Goal: Task Accomplishment & Management: Complete application form

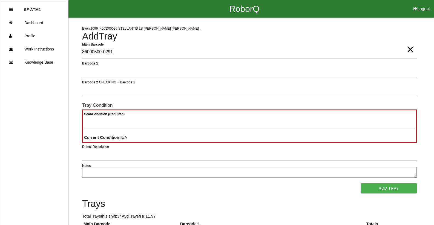
type Barcode "86000500-0291"
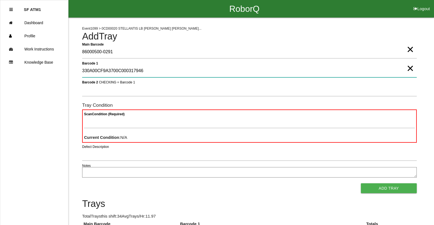
type 1 "330A00CF9A3700C000317946"
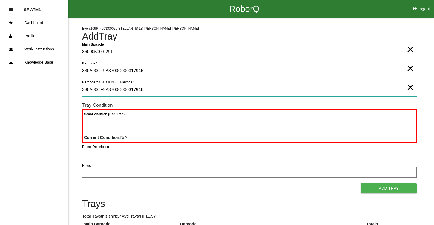
type 2 "330A00CF9A3700C000317946"
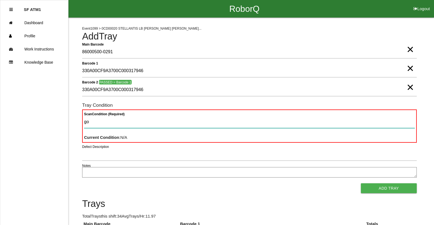
type Condition "goo"
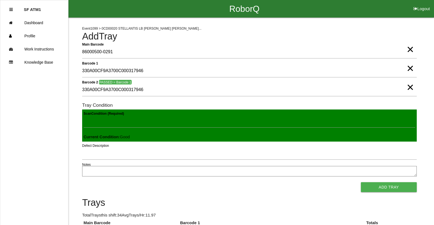
click at [361, 182] on button "Add Tray" at bounding box center [389, 187] width 56 height 10
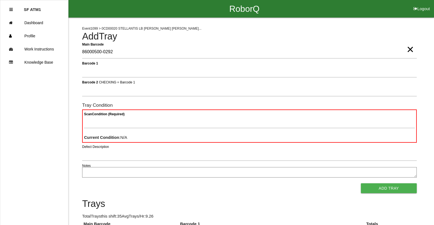
type Barcode "86000500-0292"
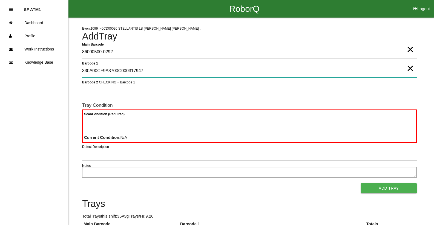
type 1 "330A00CF9A3700C000317947"
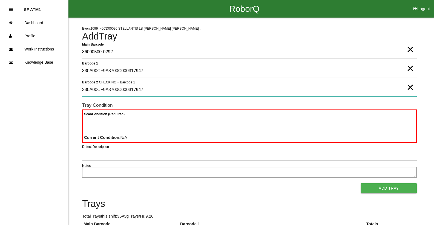
type 2 "330A00CF9A3700C000317947"
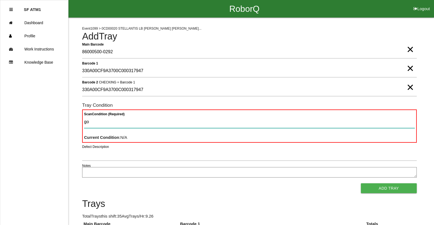
type Condition "goo"
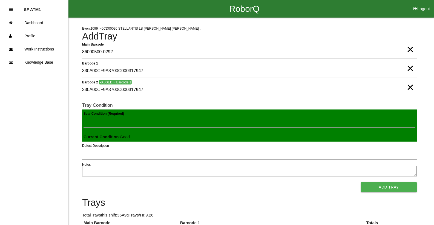
click at [361, 182] on button "Add Tray" at bounding box center [389, 187] width 56 height 10
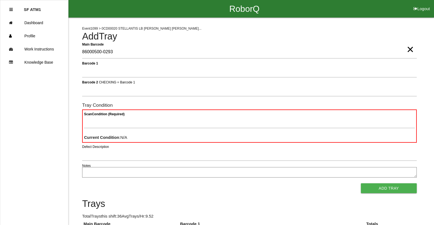
type Barcode "86000500-0293"
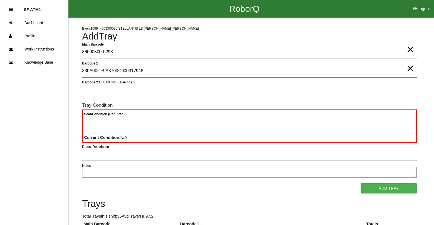
type 1 "330A00CF9A3700C000317948"
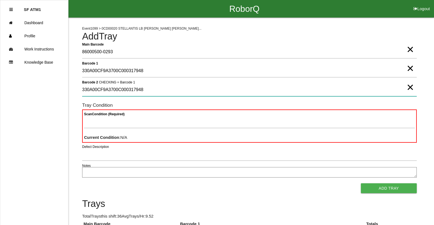
type 2 "330A00CF9A3700C000317948"
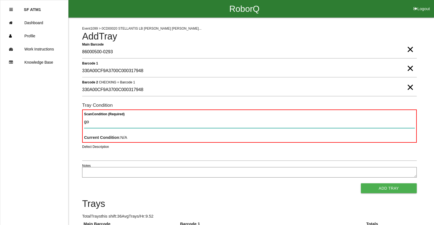
type Condition "goo"
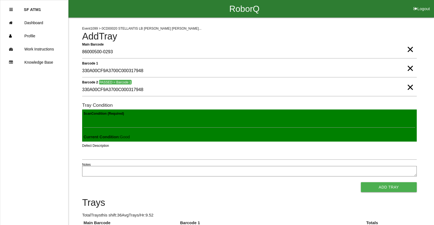
click at [361, 182] on button "Add Tray" at bounding box center [389, 187] width 56 height 10
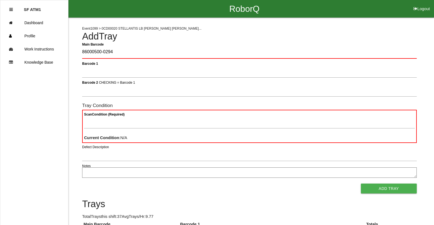
type Barcode "86000500-0294"
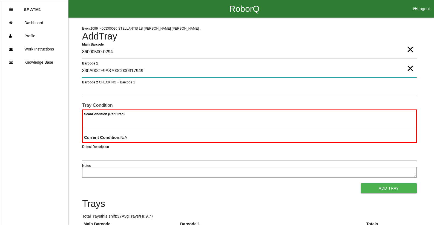
type 1 "330A00CF9A3700C000317949"
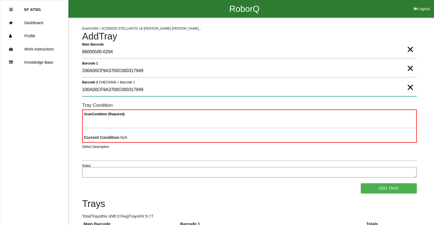
type 2 "330A00CF9A3700C000317949"
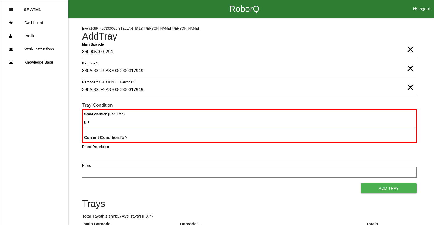
type Condition "goo"
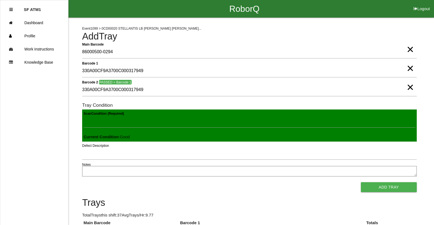
click button "Add Tray" at bounding box center [389, 187] width 56 height 10
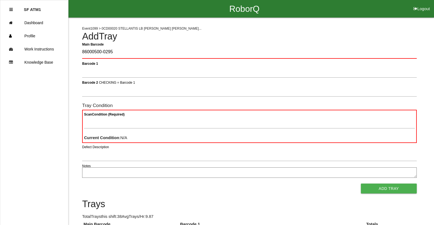
type Barcode "86000500-0295"
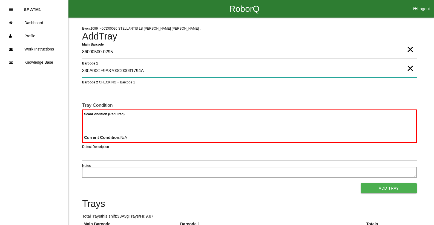
type 1 "330A00CF9A3700C00031794A"
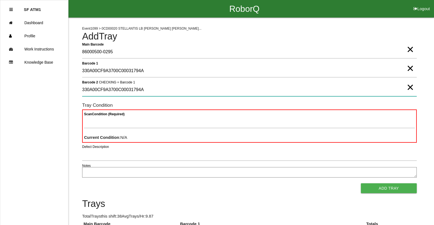
type 2 "330A00CF9A3700C00031794A"
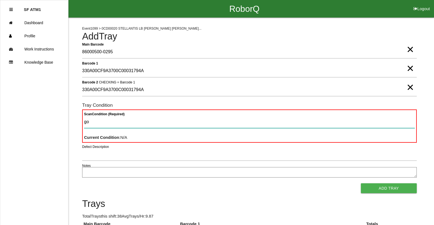
type Condition "goo"
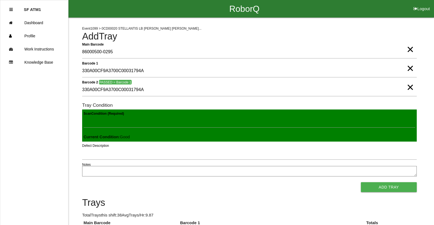
click at [361, 182] on button "Add Tray" at bounding box center [389, 187] width 56 height 10
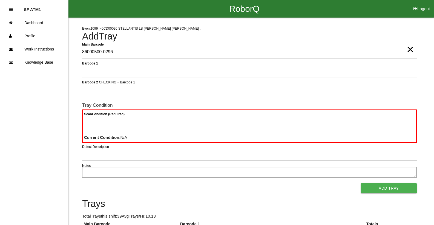
type Barcode "86000500-0296"
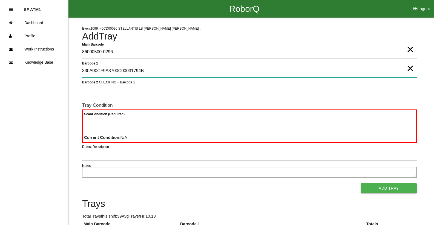
type 1 "330A00CF9A3700C00031794B"
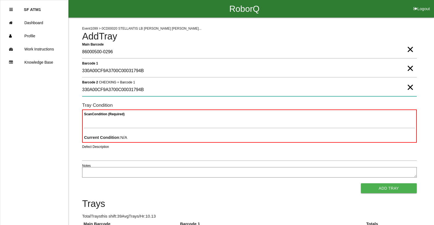
type 2 "330A00CF9A3700C00031794B"
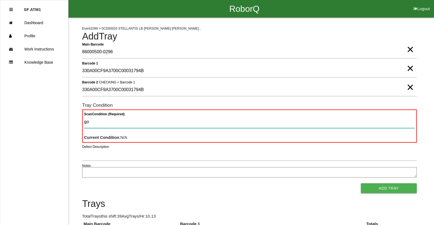
type Condition "goo"
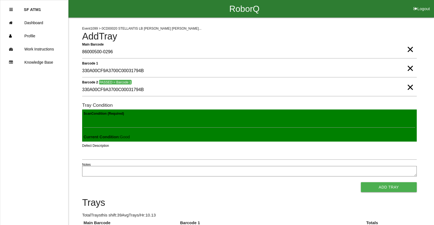
click at [361, 182] on button "Add Tray" at bounding box center [389, 187] width 56 height 10
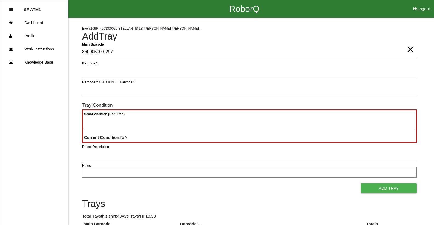
type Barcode "86000500-0297"
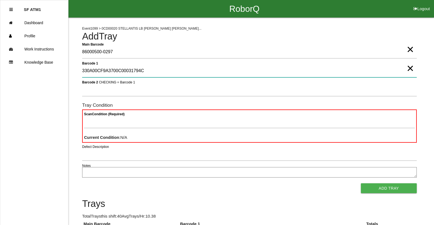
type 1 "330A00CF9A3700C00031794C"
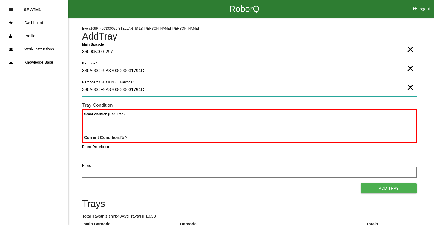
type 2 "330A00CF9A3700C00031794C"
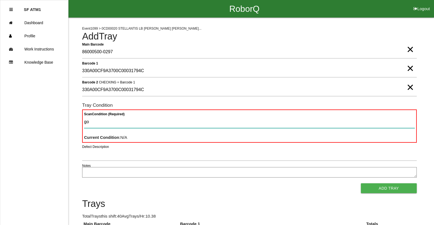
type Condition "goo"
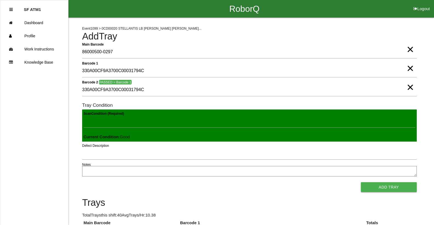
click button "Add Tray" at bounding box center [389, 187] width 56 height 10
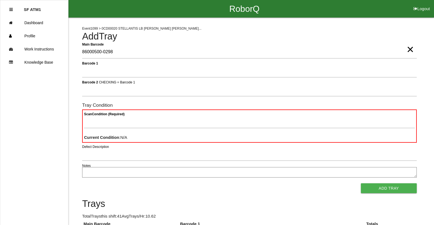
type Barcode "86000500-0298"
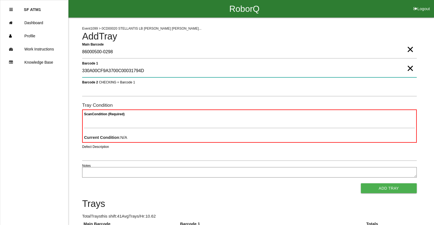
type 1 "330A00CF9A3700C00031794D"
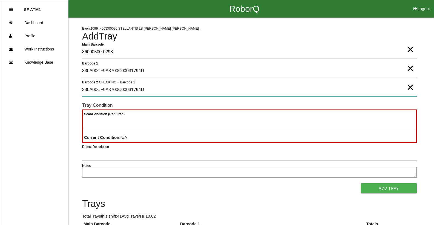
type 2 "330A00CF9A3700C00031794D"
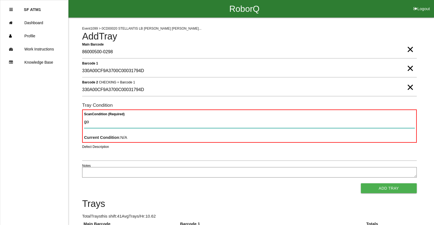
type Condition "goo"
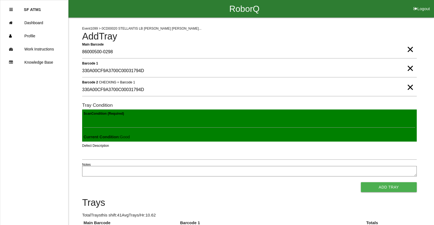
click at [361, 182] on button "Add Tray" at bounding box center [389, 187] width 56 height 10
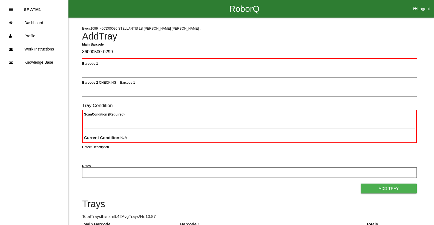
type Barcode "86000500-0299"
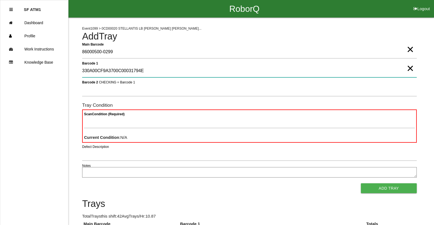
type 1 "330A00CF9A3700C00031794E"
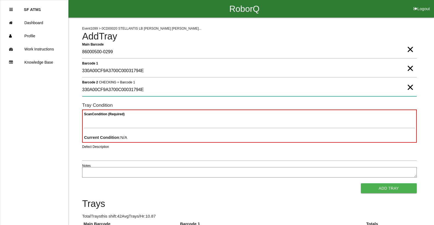
type 2 "330A00CF9A3700C00031794E"
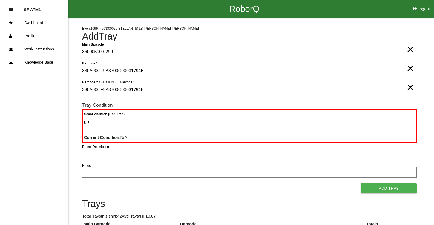
type Condition "goo"
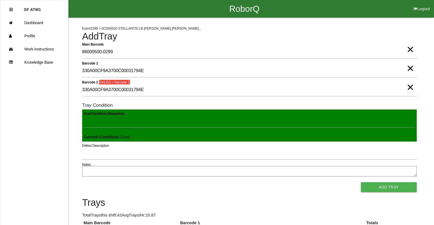
click at [361, 182] on button "Add Tray" at bounding box center [389, 187] width 56 height 10
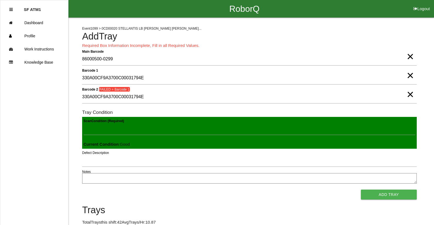
scroll to position [132, 0]
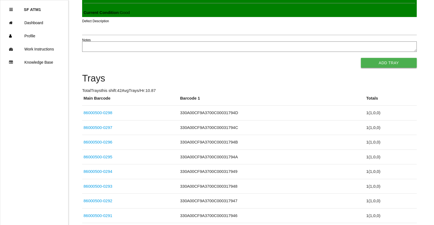
click at [375, 60] on button "Add Tray" at bounding box center [389, 63] width 56 height 10
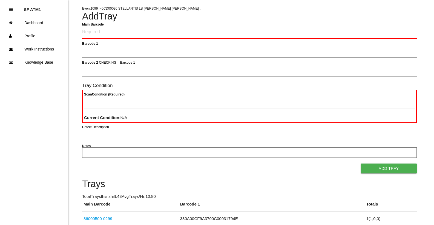
scroll to position [0, 0]
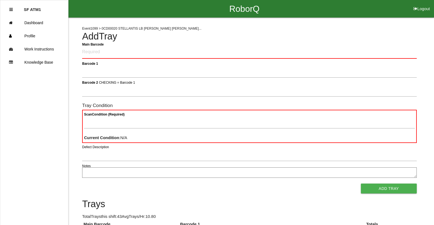
drag, startPoint x: 400, startPoint y: 48, endPoint x: 403, endPoint y: 50, distance: 3.4
click at [403, 50] on Barcode "Main Barcode" at bounding box center [249, 52] width 335 height 13
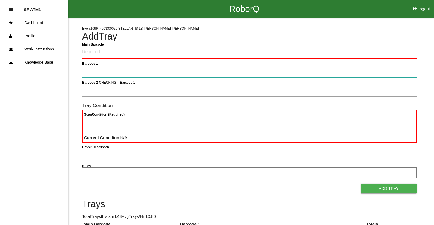
click at [122, 65] on 1 "Barcode 1" at bounding box center [249, 71] width 335 height 13
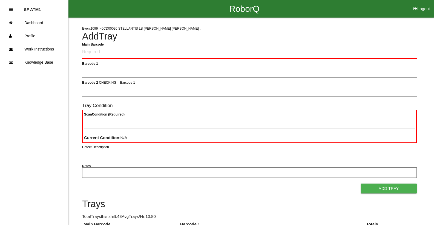
click at [122, 55] on Barcode "Main Barcode" at bounding box center [249, 52] width 335 height 13
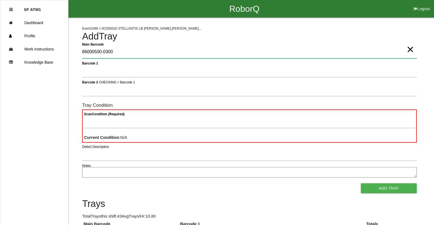
type Barcode "86000500-0300"
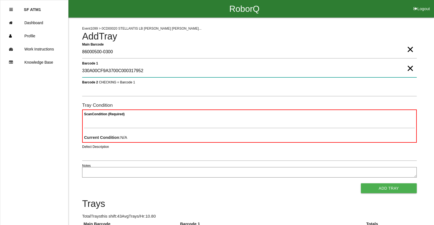
type 1 "330A00CF9A3700C000317952"
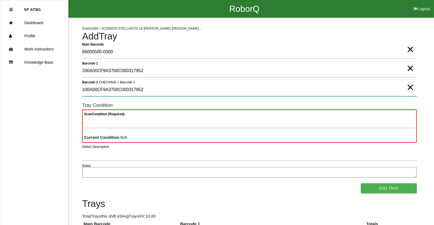
type 2 "330A00CF9A3700C000317952"
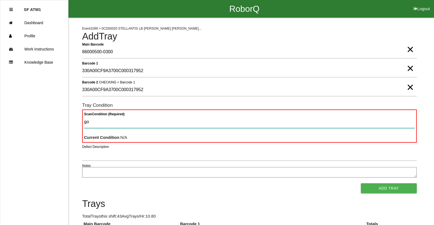
type Condition "goo"
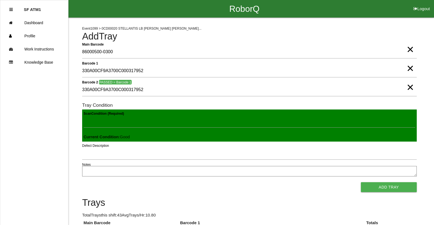
click button "Add Tray" at bounding box center [389, 187] width 56 height 10
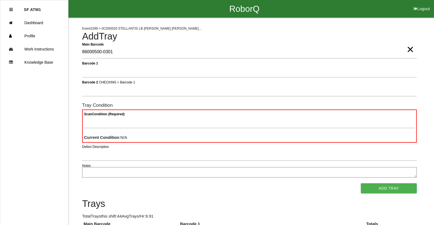
type Barcode "86000500-0301"
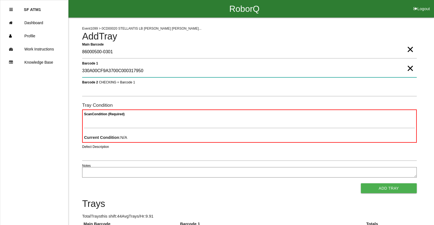
type 1 "330A00CF9A3700C000317950"
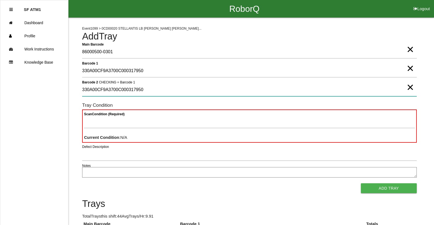
type 2 "330A00CF9A3700C000317950"
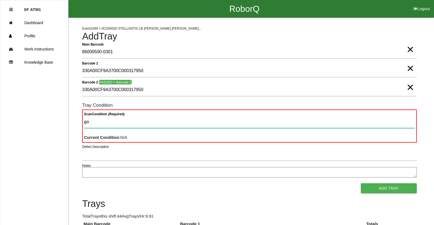
type Condition "goo"
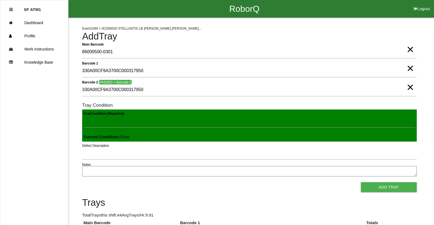
click at [361, 182] on button "Add Tray" at bounding box center [389, 187] width 56 height 10
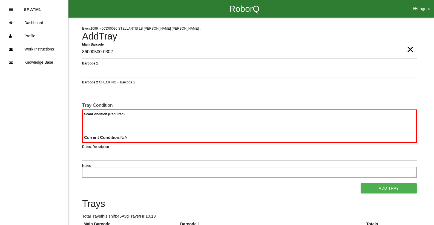
type Barcode "86000500-0302"
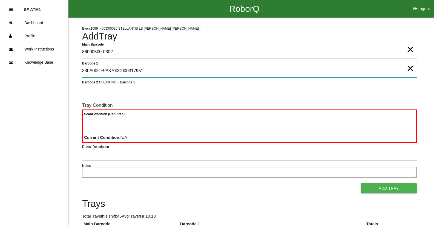
type 1 "330A00CF9A3700C000317951"
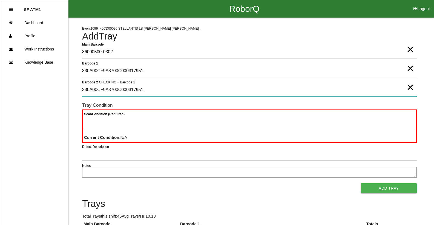
type 2 "330A00CF9A3700C000317951"
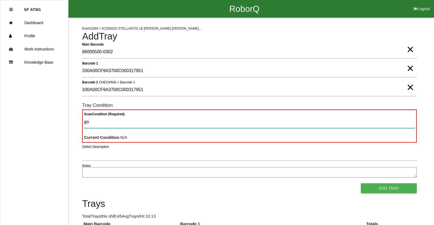
type Condition "goo"
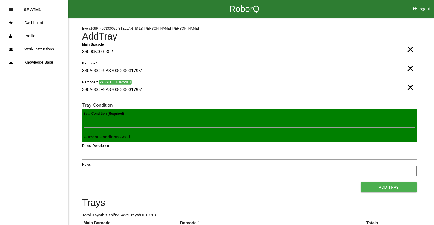
click at [361, 182] on button "Add Tray" at bounding box center [389, 187] width 56 height 10
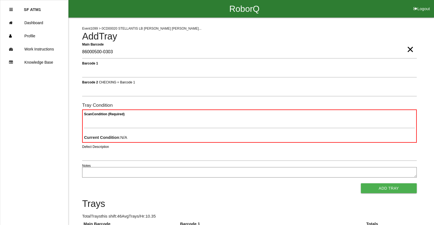
type Barcode "86000500-0303"
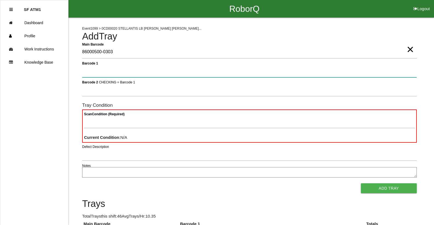
click at [361, 183] on button "Add Tray" at bounding box center [389, 188] width 56 height 10
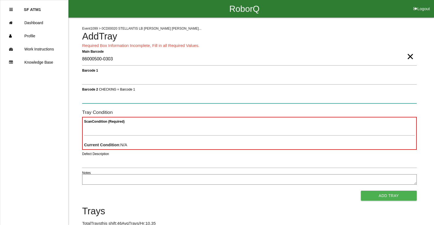
click at [361, 190] on button "Add Tray" at bounding box center [389, 195] width 56 height 10
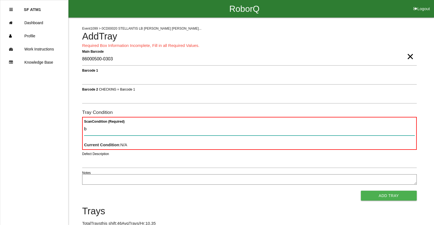
type Condition "ba"
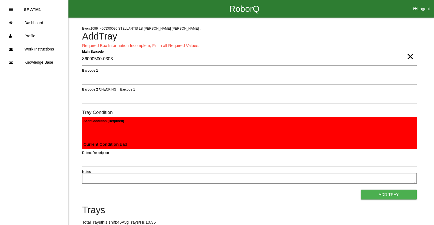
click at [361, 189] on button "Add Tray" at bounding box center [389, 194] width 56 height 10
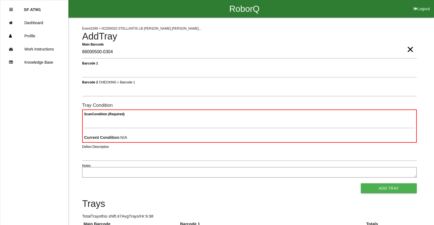
type Barcode "86000500-0304"
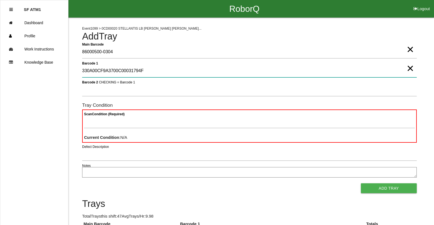
type 1 "330A00CF9A3700C00031794F"
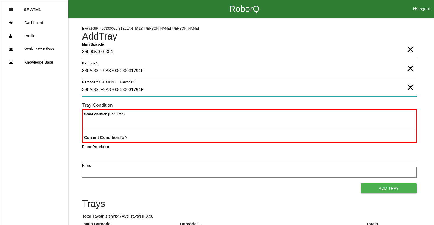
type 2 "330A00CF9A3700C00031794F"
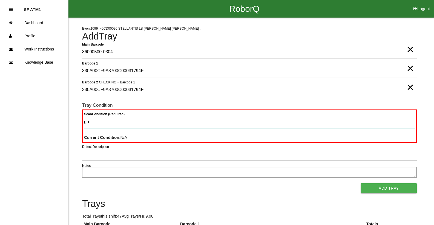
type Condition "goo"
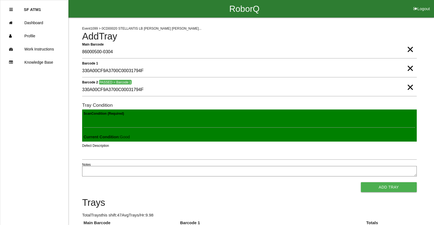
click at [361, 182] on button "Add Tray" at bounding box center [389, 187] width 56 height 10
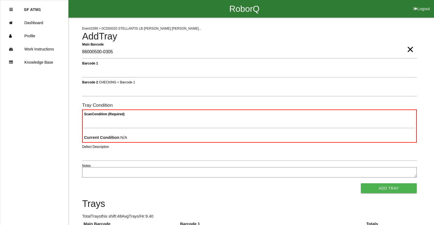
type Barcode "86000500-0305"
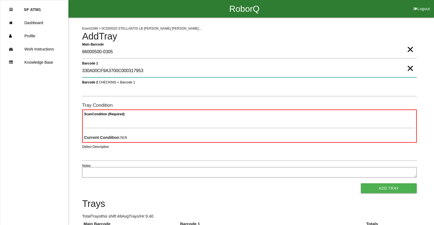
type 1 "330A00CF9A3700C000317953"
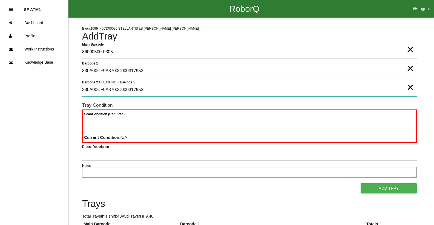
type 2 "330A00CF9A3700C000317953"
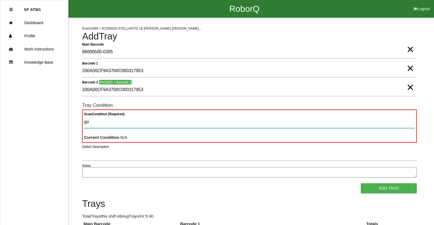
type Condition "goo"
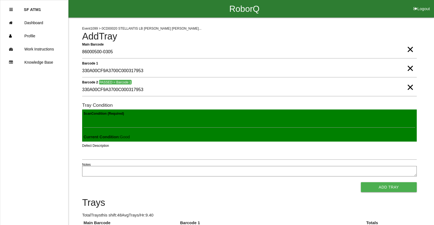
click button "Add Tray" at bounding box center [389, 187] width 56 height 10
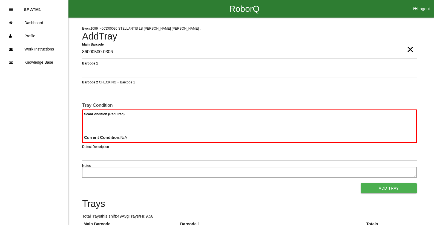
type Barcode "86000500-0306"
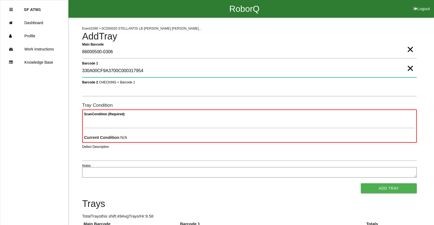
type 1 "330A00CF9A3700C000317954"
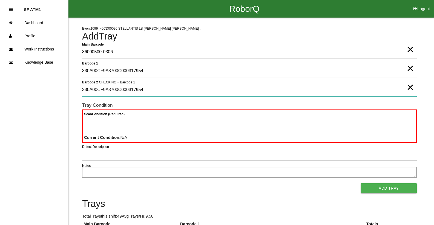
type 2 "330A00CF9A3700C000317954"
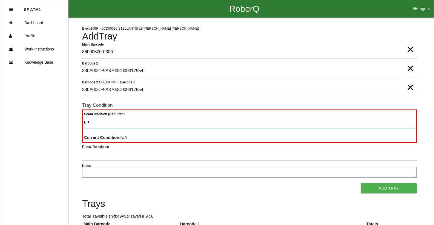
type Condition "goo"
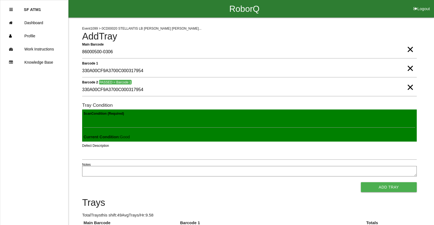
click button "Add Tray" at bounding box center [389, 187] width 56 height 10
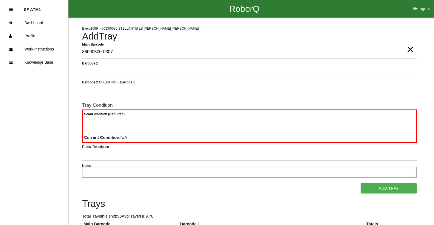
type Barcode "86000500-0307"
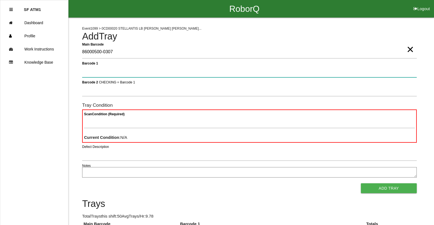
click at [361, 183] on button "Add Tray" at bounding box center [389, 188] width 56 height 10
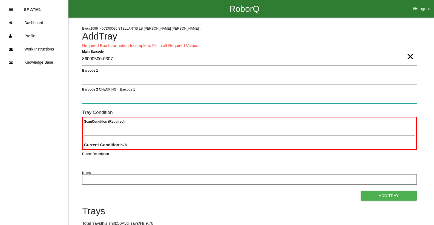
click at [361, 190] on button "Add Tray" at bounding box center [389, 195] width 56 height 10
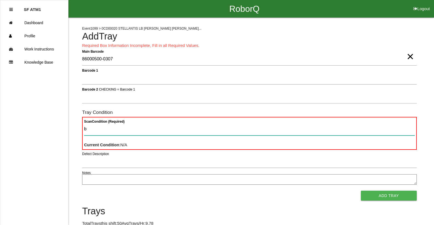
type Condition "ba"
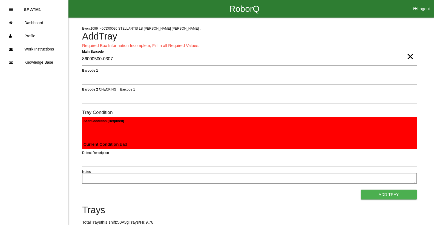
click at [361, 189] on button "Add Tray" at bounding box center [389, 194] width 56 height 10
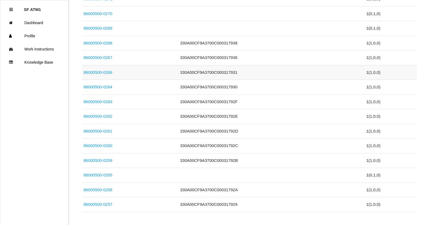
scroll to position [781, 0]
